Goal: Task Accomplishment & Management: Manage account settings

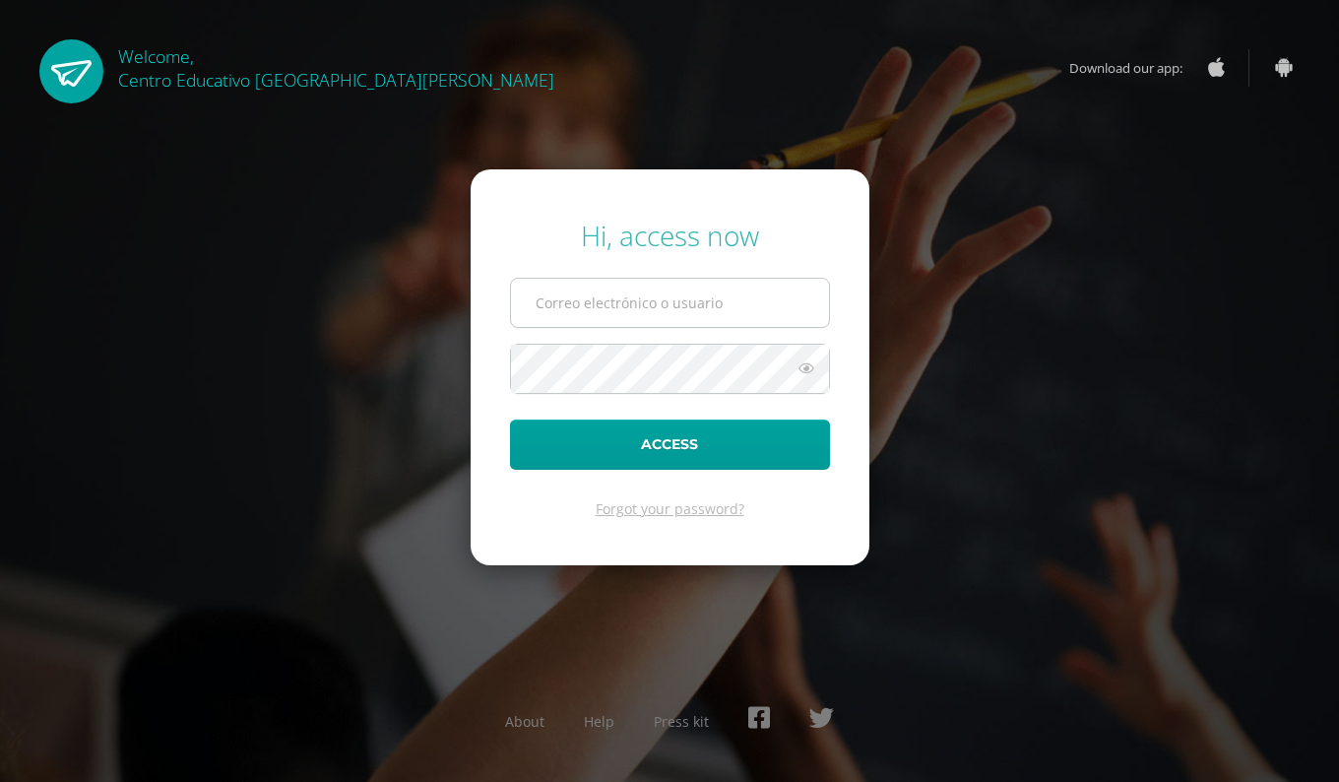
click at [695, 311] on input "text" at bounding box center [670, 303] width 318 height 48
type input "[EMAIL_ADDRESS][DOMAIN_NAME]"
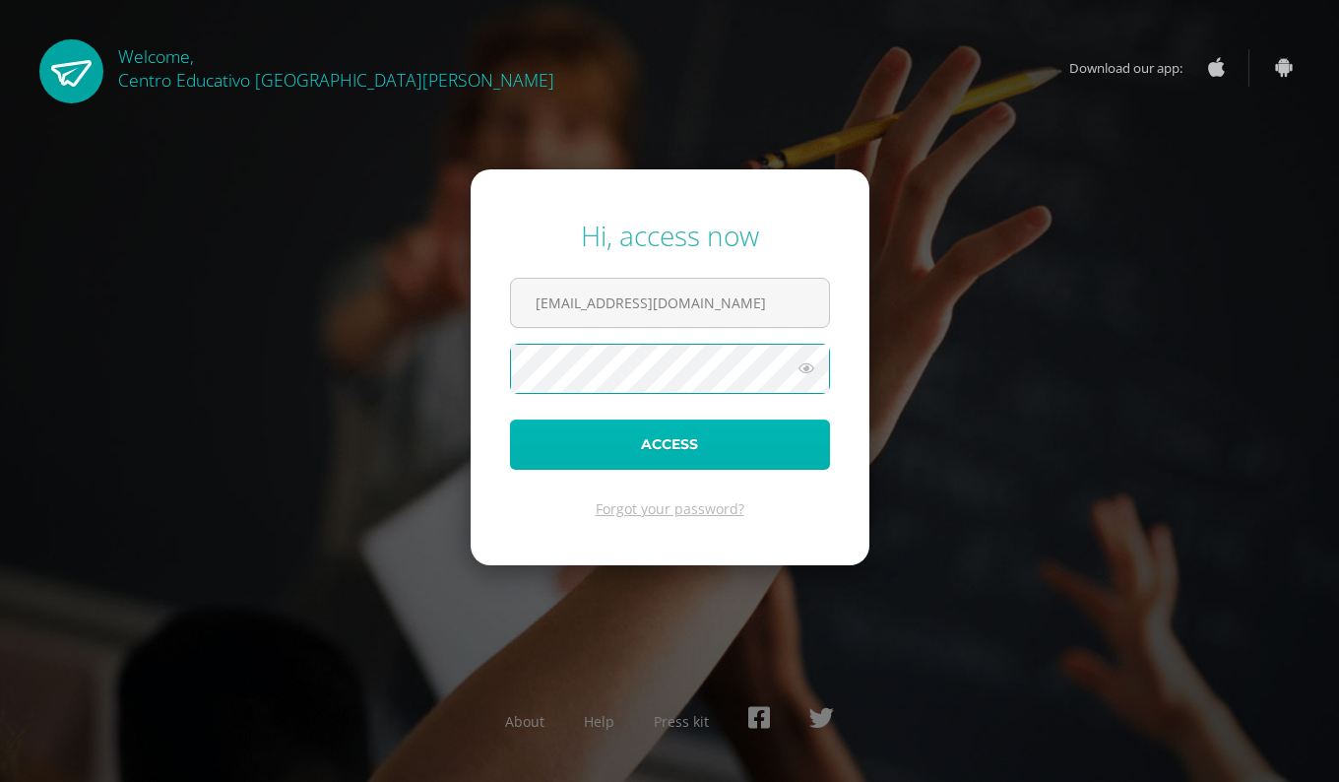
click at [634, 443] on button "Access" at bounding box center [670, 444] width 320 height 50
